Goal: Task Accomplishment & Management: Manage account settings

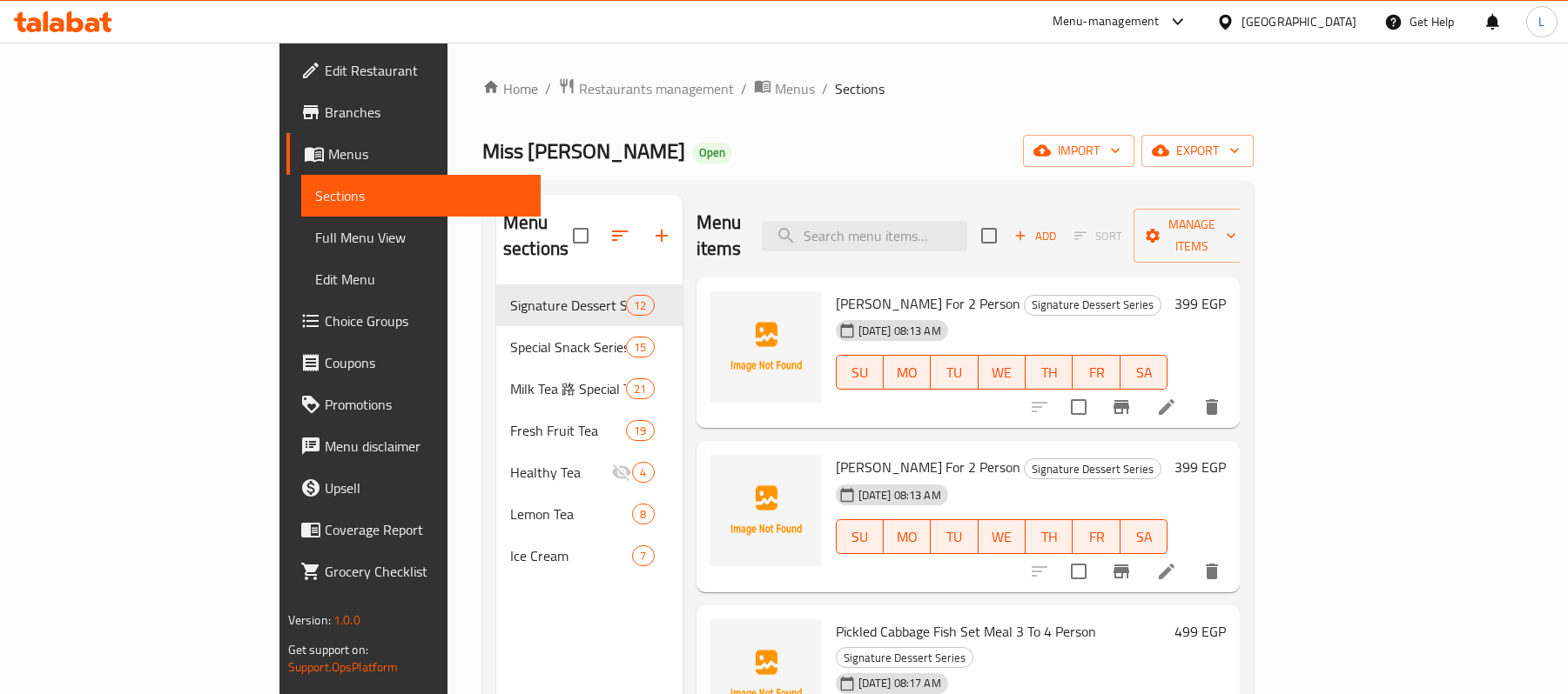
click at [579, 95] on span "Restaurants management" at bounding box center [656, 88] width 154 height 20
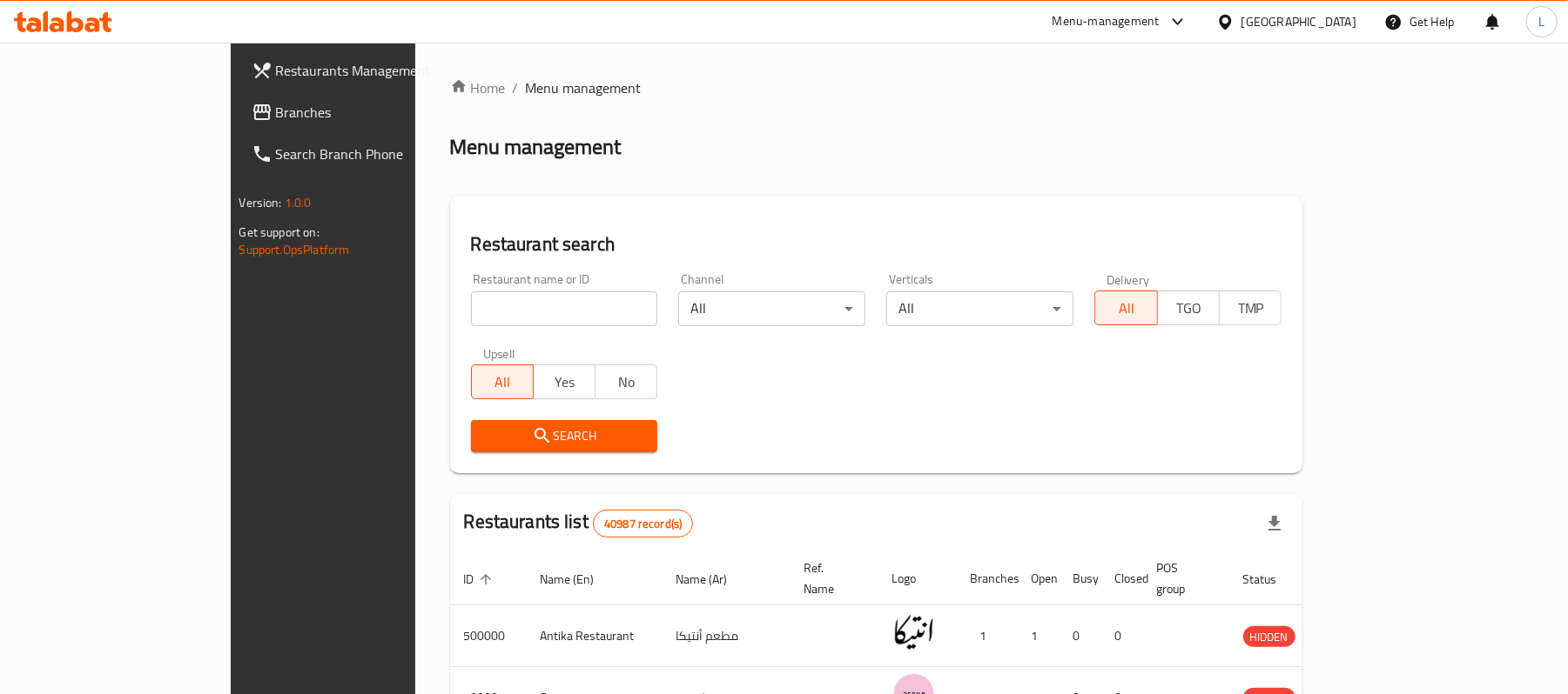
click at [1333, 21] on div "[GEOGRAPHIC_DATA]" at bounding box center [1298, 21] width 114 height 20
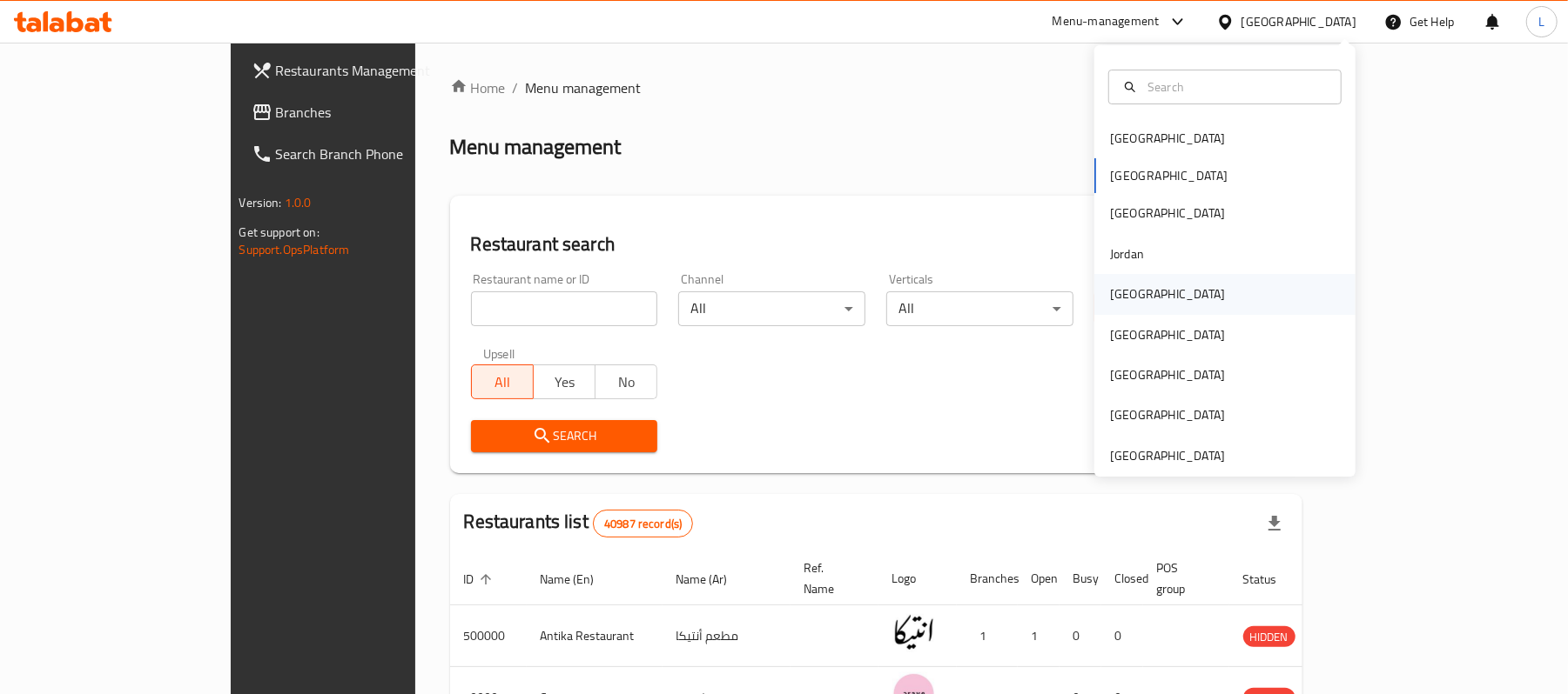
click at [1133, 287] on div "[GEOGRAPHIC_DATA]" at bounding box center [1167, 294] width 142 height 40
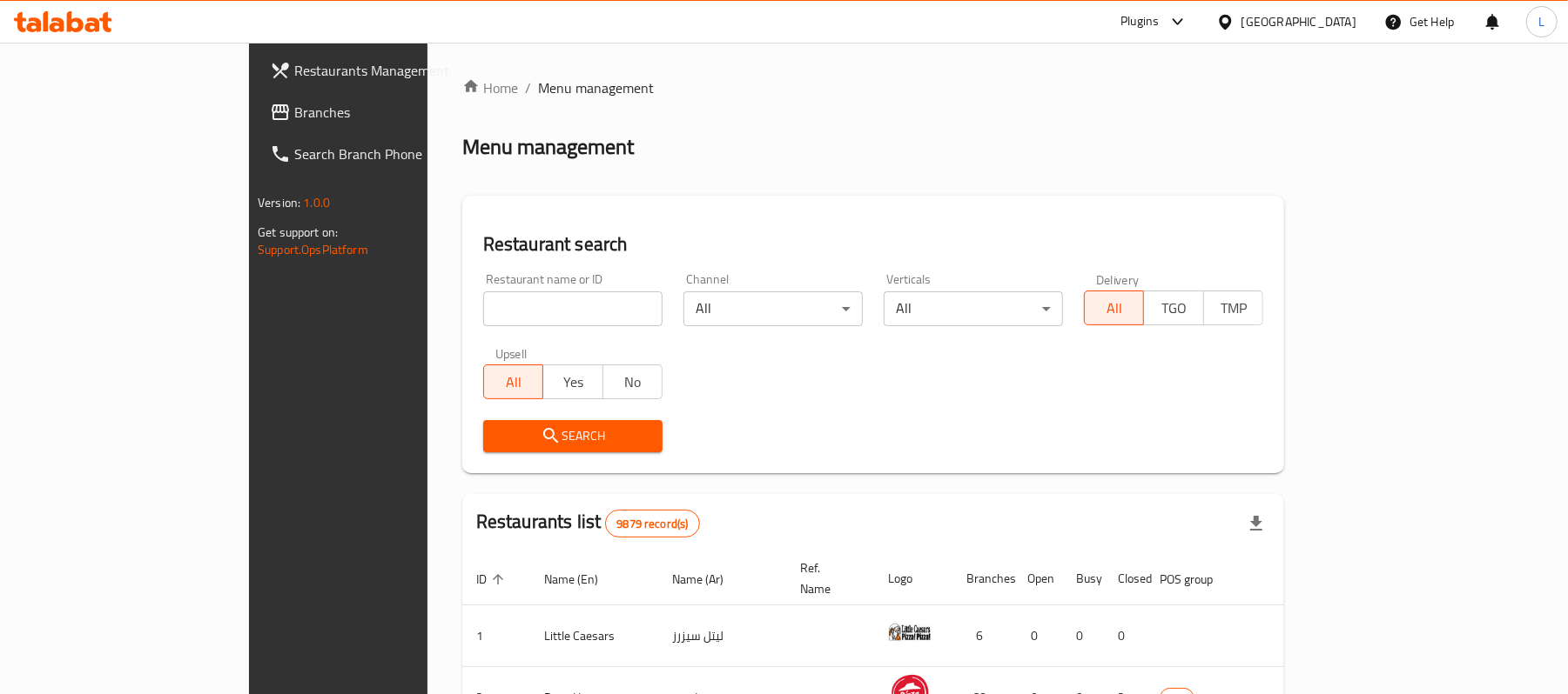
click at [513, 304] on input "search" at bounding box center [572, 308] width 180 height 34
paste input "677661"
type input "677661"
click button "Search" at bounding box center [572, 436] width 180 height 33
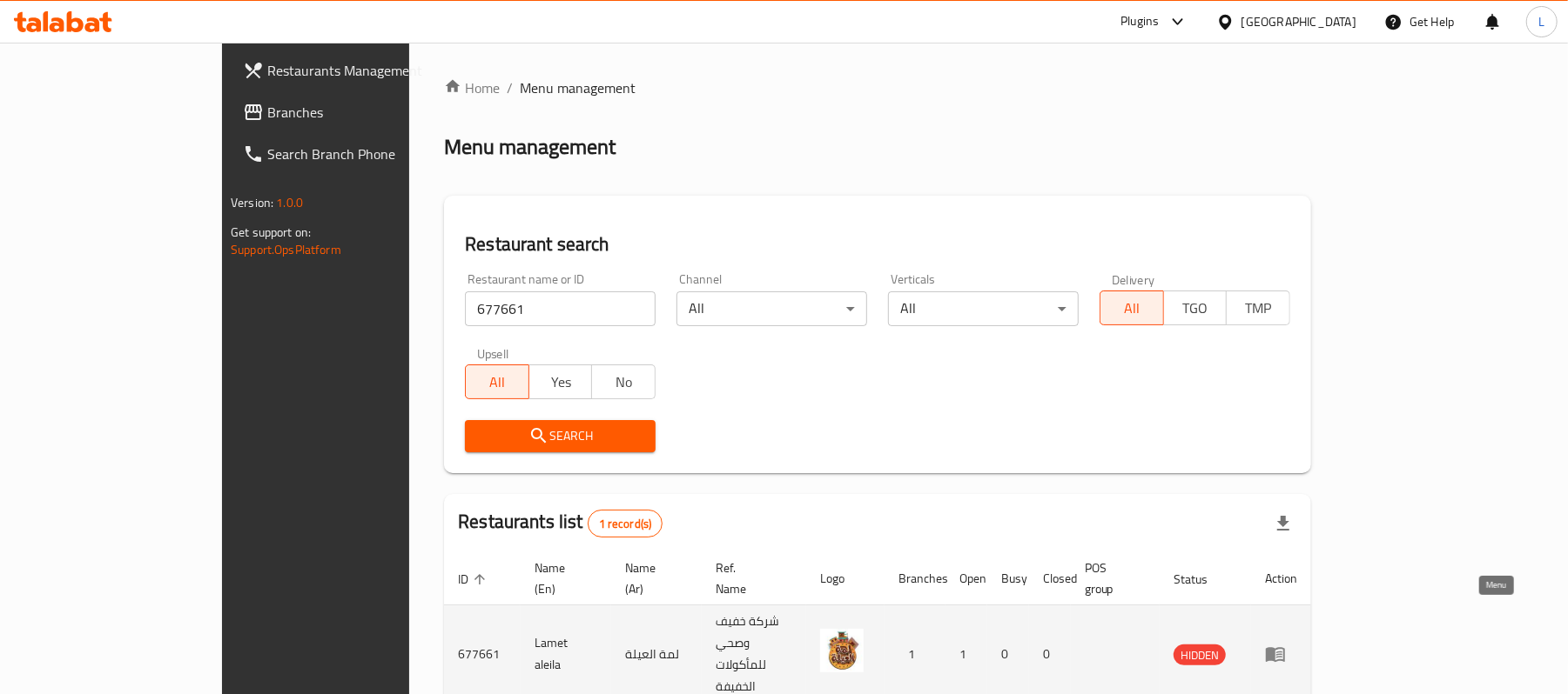
click at [1285, 648] on icon "enhanced table" at bounding box center [1275, 656] width 20 height 15
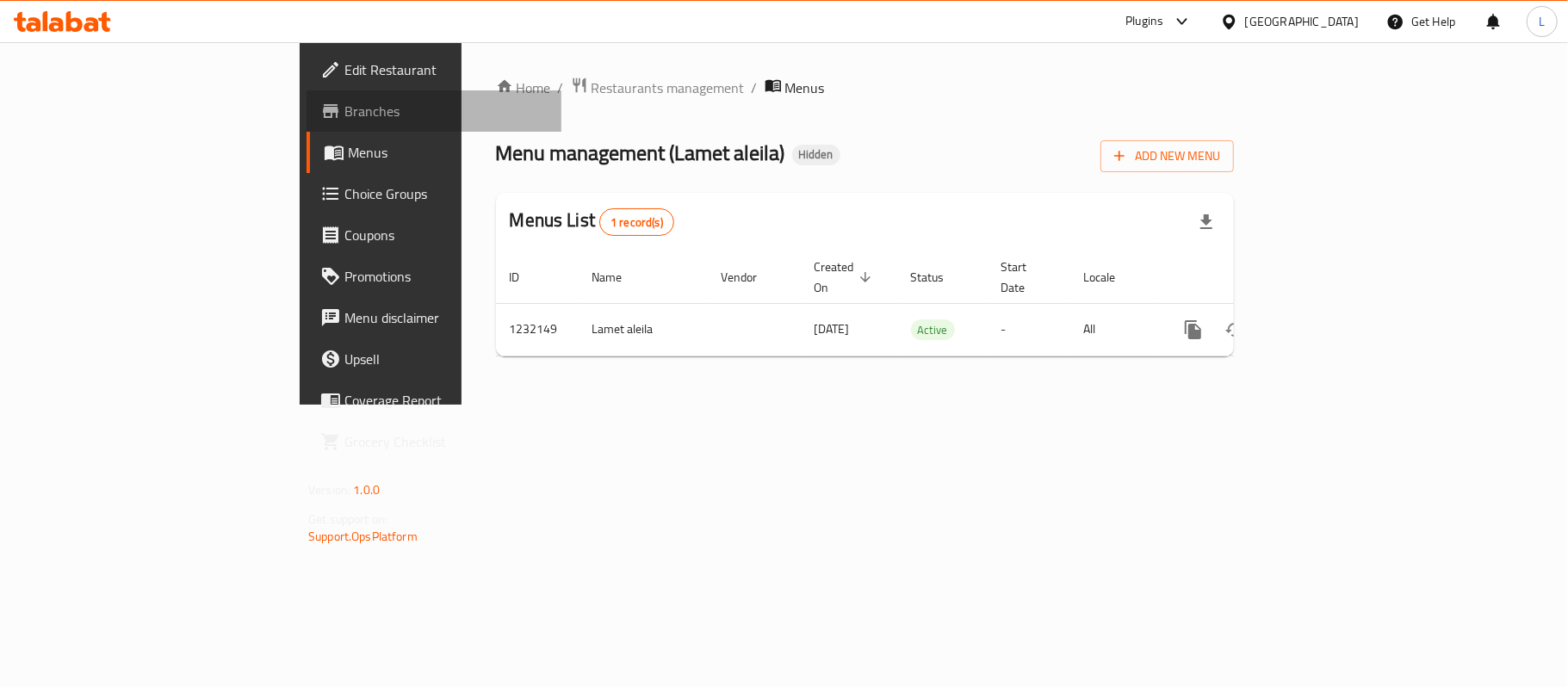
click at [307, 99] on link "Branches" at bounding box center [434, 111] width 255 height 41
